Goal: Transaction & Acquisition: Purchase product/service

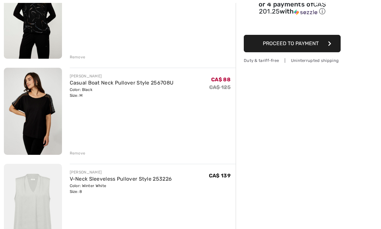
scroll to position [113, 0]
click at [80, 151] on div "Remove" at bounding box center [78, 153] width 16 height 6
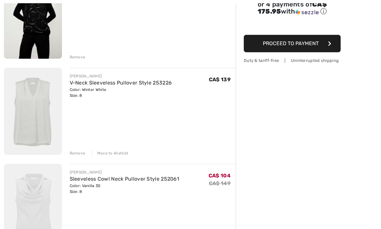
click at [81, 152] on div "Remove" at bounding box center [78, 153] width 16 height 6
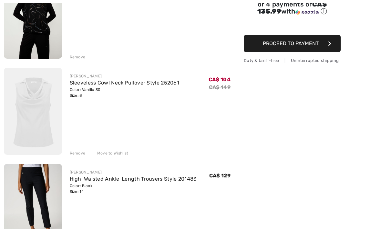
click at [81, 150] on div "Remove" at bounding box center [78, 153] width 16 height 6
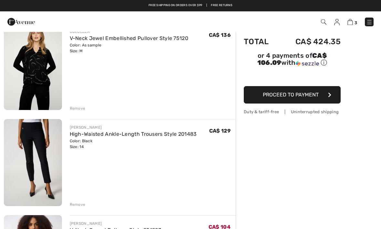
scroll to position [0, 0]
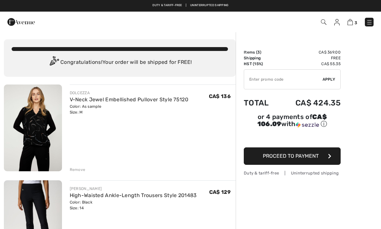
click at [44, 127] on img at bounding box center [33, 128] width 58 height 87
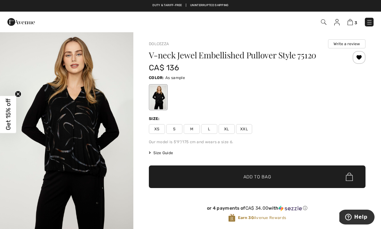
click at [93, 148] on img "1 / 5" at bounding box center [66, 132] width 133 height 200
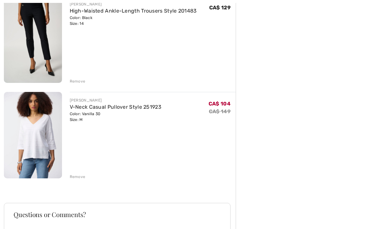
scroll to position [207, 0]
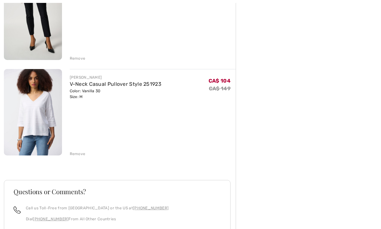
click at [117, 83] on link "V-Neck Casual Pullover Style 251923" at bounding box center [116, 84] width 92 height 6
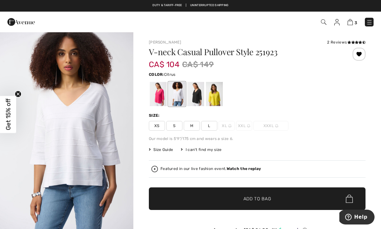
click at [213, 97] on div at bounding box center [214, 94] width 17 height 24
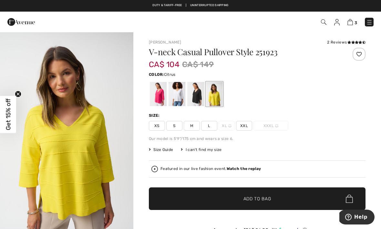
click at [198, 92] on div at bounding box center [195, 94] width 17 height 24
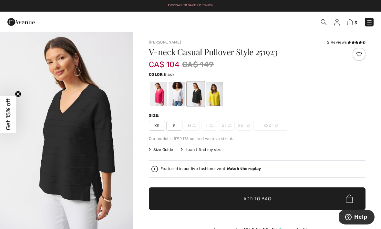
click at [162, 94] on div at bounding box center [158, 94] width 17 height 24
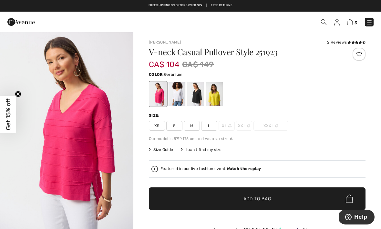
click at [179, 96] on div at bounding box center [176, 94] width 17 height 24
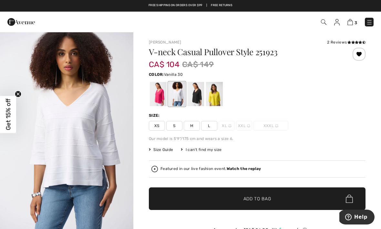
click at [95, 142] on img "1 / 8" at bounding box center [66, 132] width 133 height 200
click at [365, 26] on link at bounding box center [369, 22] width 9 height 9
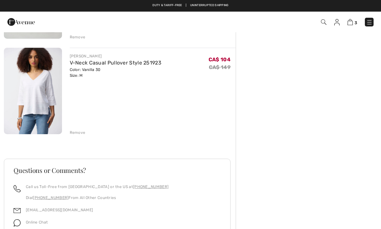
click at [349, 24] on img at bounding box center [349, 22] width 5 height 6
